Goal: Information Seeking & Learning: Learn about a topic

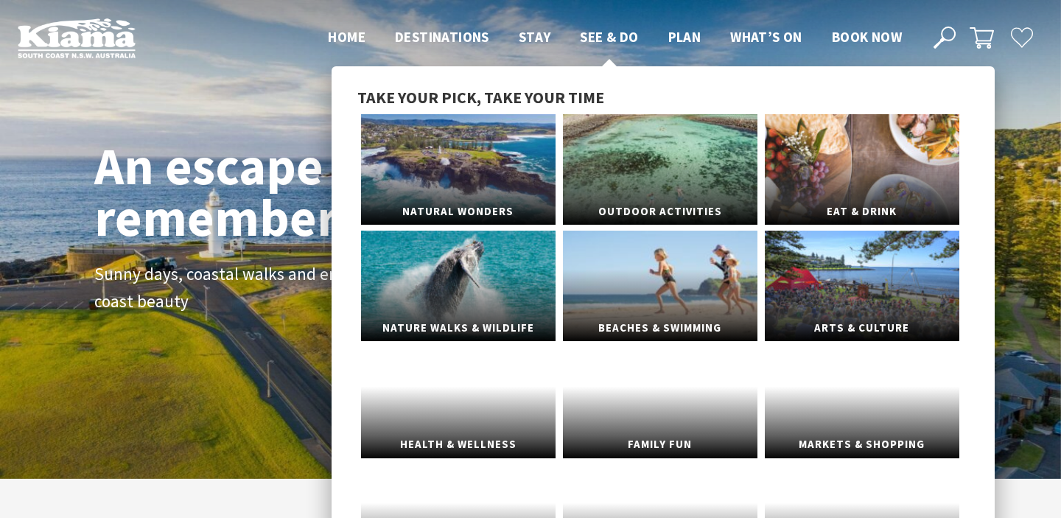
scroll to position [231, 1050]
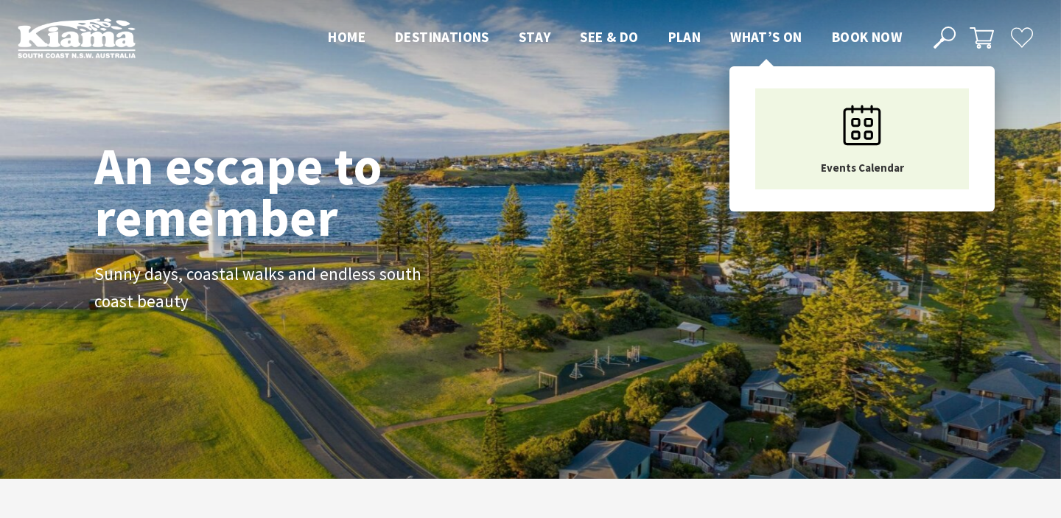
click at [760, 40] on span "What’s On" at bounding box center [766, 37] width 72 height 18
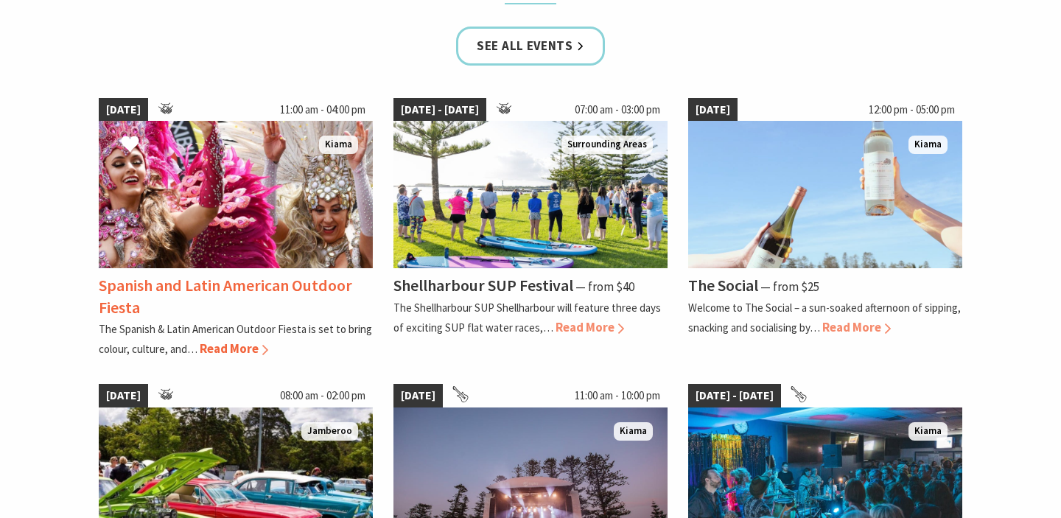
scroll to position [995, 0]
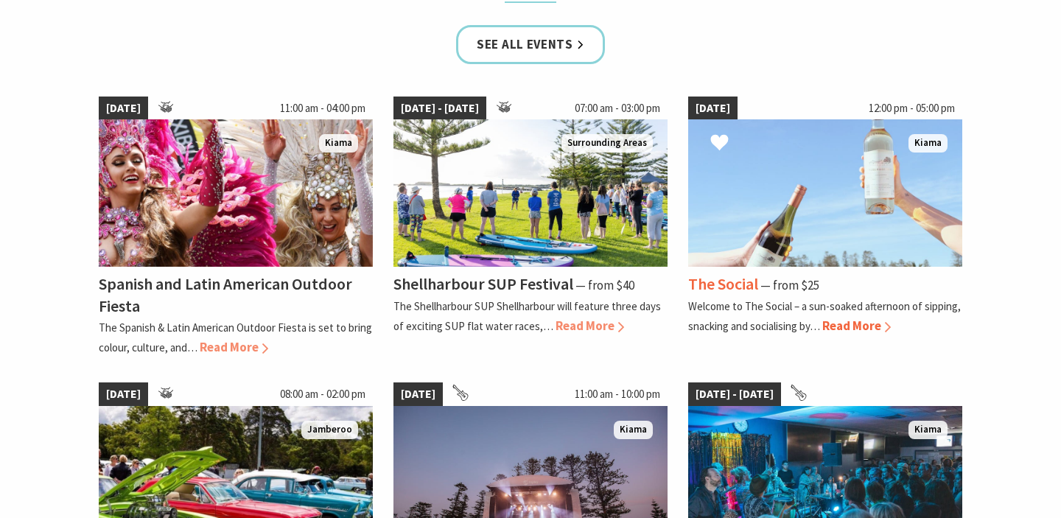
click at [852, 326] on span "Read More" at bounding box center [856, 326] width 69 height 16
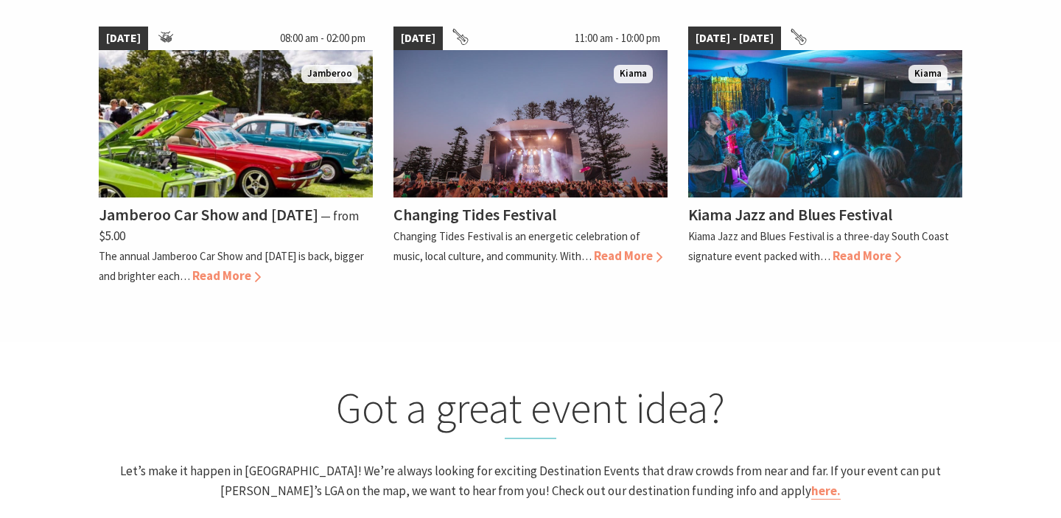
scroll to position [1314, 0]
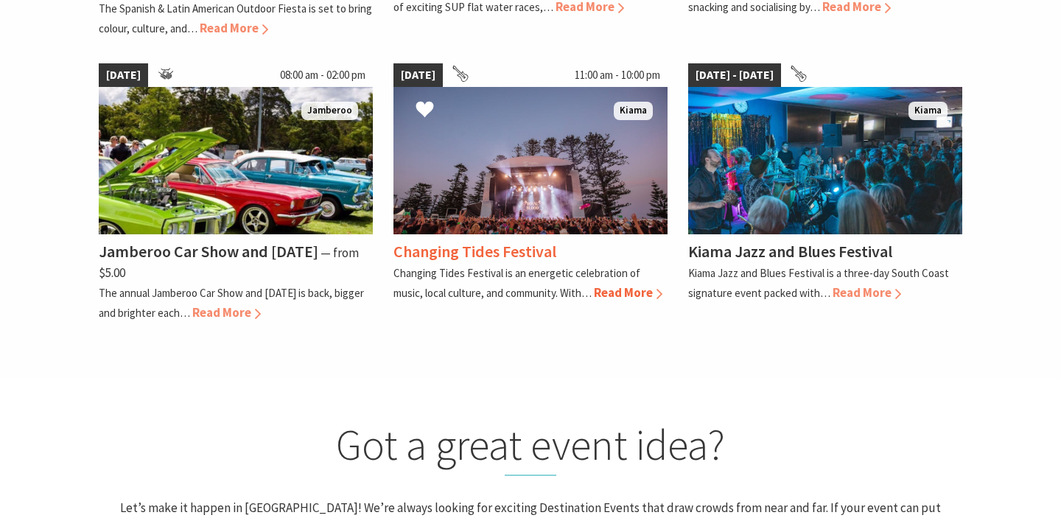
click at [499, 125] on img at bounding box center [530, 160] width 274 height 147
